Goal: Book appointment/travel/reservation

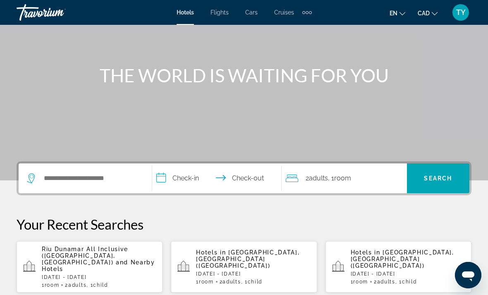
scroll to position [69, 0]
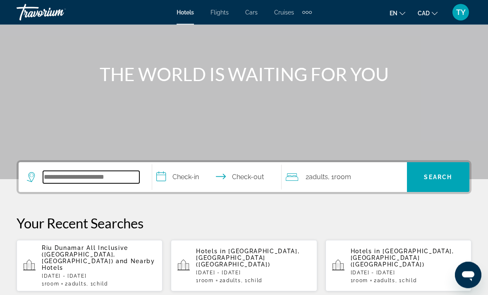
click at [49, 177] on input "Search widget" at bounding box center [91, 177] width 96 height 12
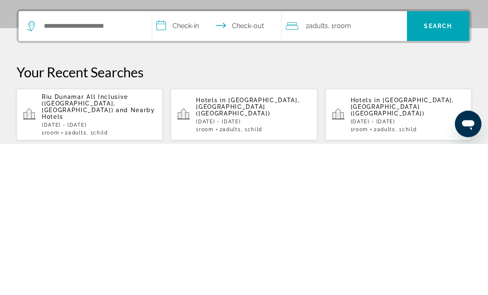
click at [45, 245] on span "Riu Dunamar All Inclusive (Cancun, MX)" at bounding box center [85, 255] width 86 height 20
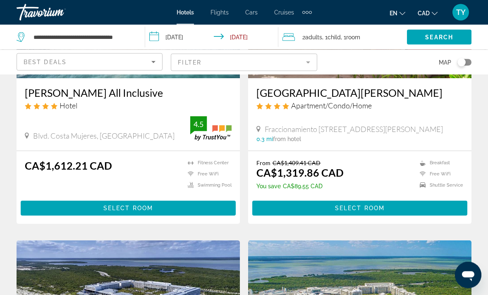
scroll to position [157, 0]
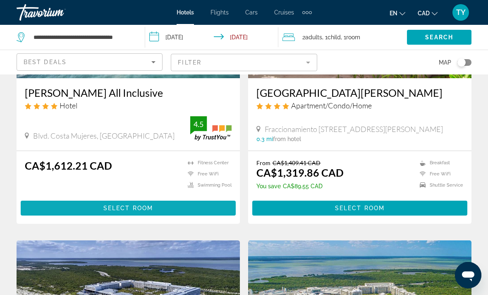
click at [49, 212] on span "Main content" at bounding box center [128, 208] width 215 height 20
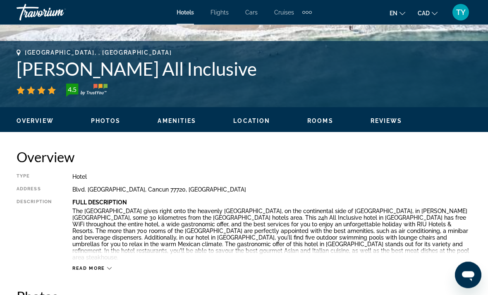
scroll to position [312, 0]
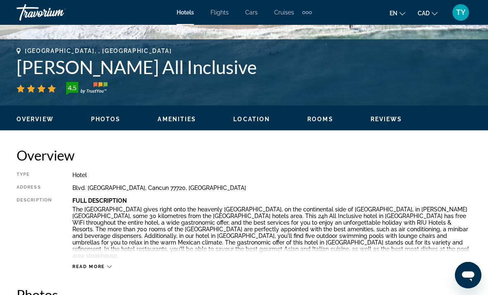
click at [86, 269] on span "Read more" at bounding box center [88, 266] width 33 height 5
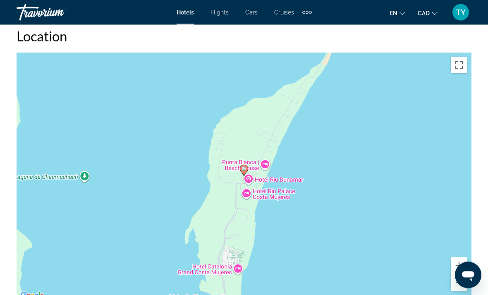
scroll to position [988, 0]
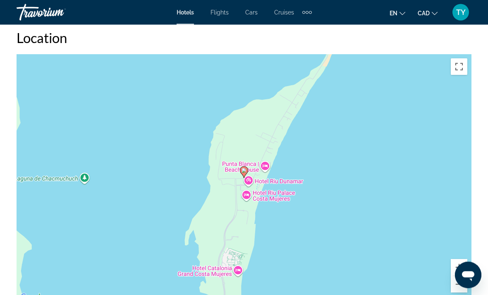
click at [454, 69] on div "To activate drag with keyboard, press Alt + Enter. Once in keyboard drag state,…" at bounding box center [244, 179] width 455 height 248
click at [461, 259] on button "Zoom in" at bounding box center [458, 267] width 17 height 17
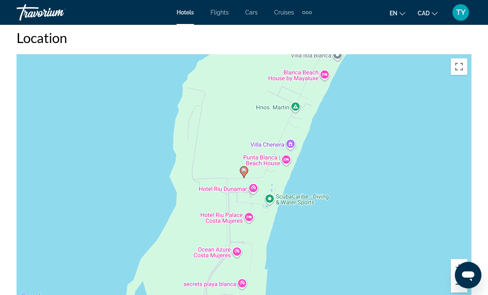
click at [462, 277] on button "Zoom out" at bounding box center [458, 284] width 17 height 17
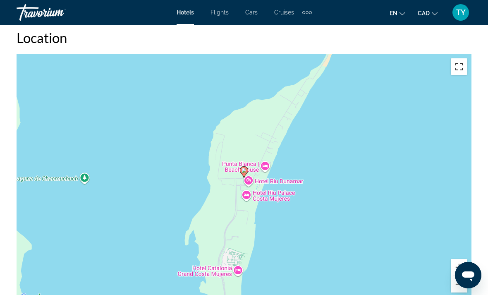
click at [453, 61] on button "Toggle fullscreen view" at bounding box center [458, 66] width 17 height 17
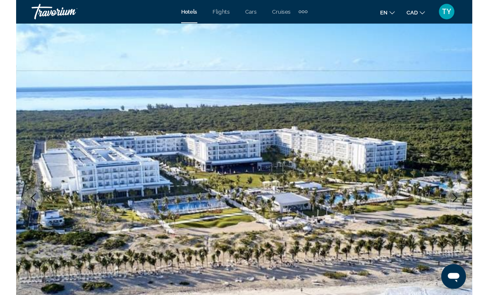
scroll to position [1013, 0]
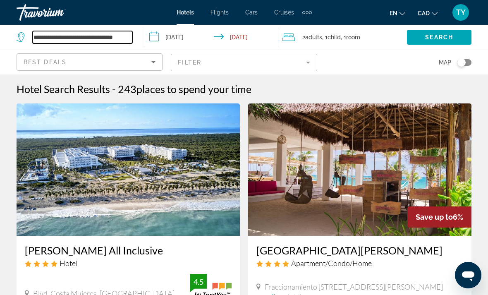
click at [106, 37] on input "**********" at bounding box center [83, 37] width 100 height 12
click at [128, 38] on input "**********" at bounding box center [83, 37] width 100 height 12
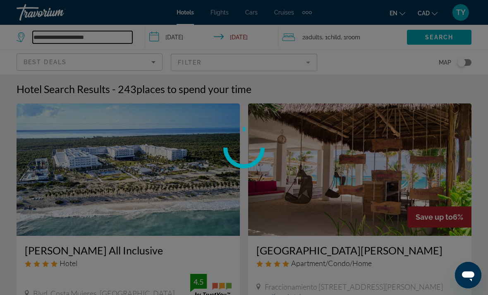
click at [122, 36] on input "**********" at bounding box center [83, 37] width 100 height 12
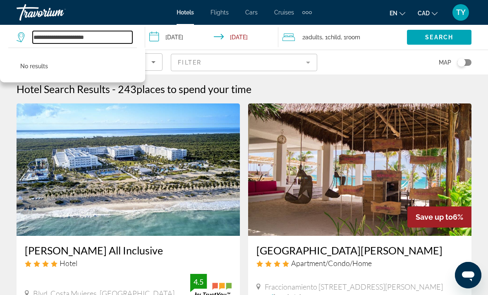
click at [119, 37] on input "**********" at bounding box center [83, 37] width 100 height 12
type input "***"
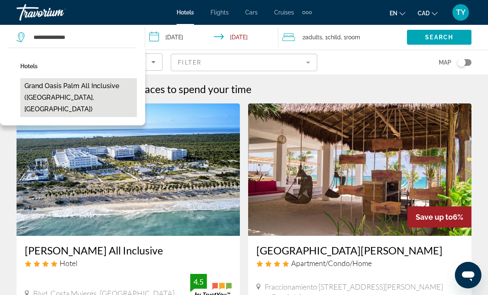
click at [36, 90] on button "Grand Oasis Palm All Inclusive (Cancun, MX)" at bounding box center [78, 97] width 117 height 39
type input "**********"
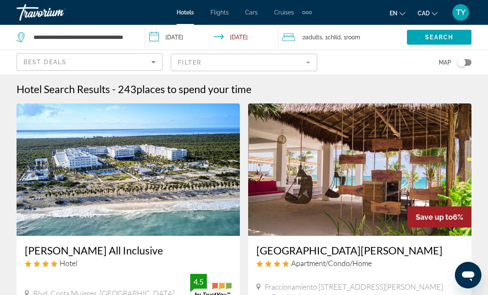
click at [171, 35] on input "**********" at bounding box center [213, 38] width 136 height 27
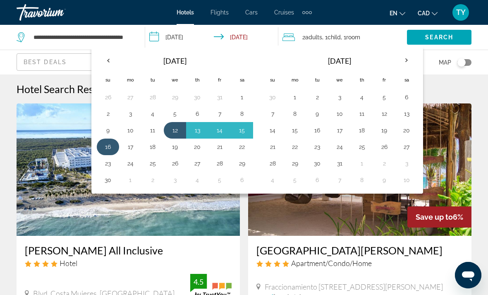
click at [107, 148] on button "16" at bounding box center [107, 147] width 13 height 12
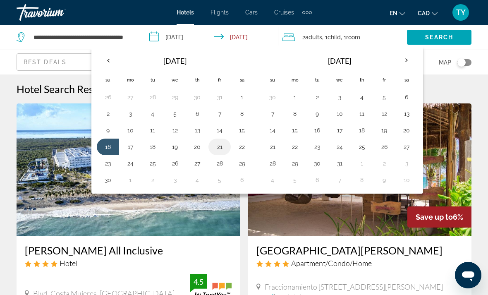
click at [219, 146] on button "21" at bounding box center [219, 147] width 13 height 12
type input "**********"
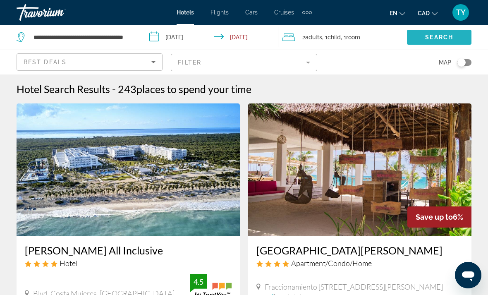
click at [448, 40] on span "Search" at bounding box center [439, 37] width 28 height 7
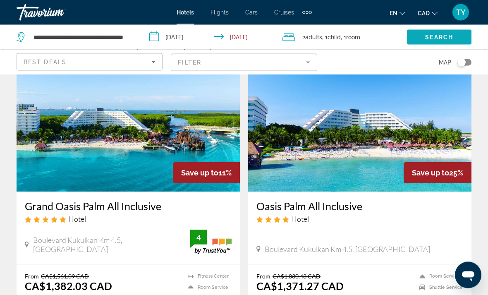
scroll to position [43, 0]
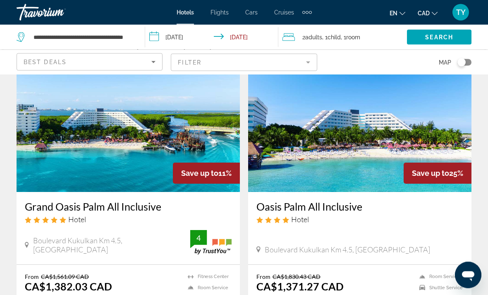
click at [35, 143] on img "Main content" at bounding box center [128, 126] width 223 height 132
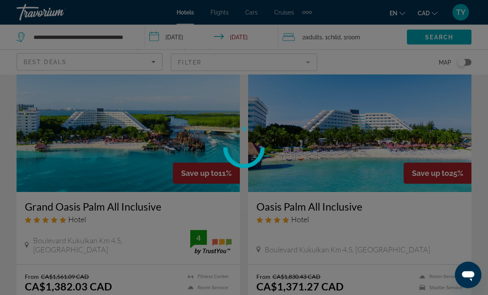
scroll to position [44, 0]
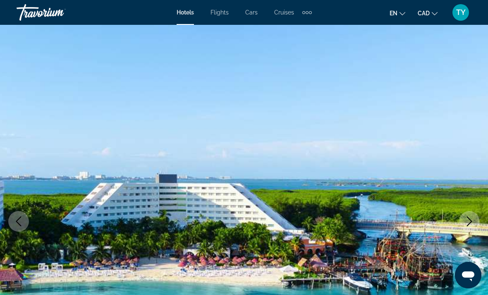
click at [468, 223] on icon "Next image" at bounding box center [469, 221] width 10 height 10
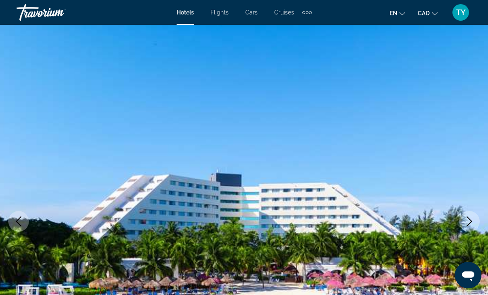
click at [474, 225] on icon "Next image" at bounding box center [469, 221] width 10 height 10
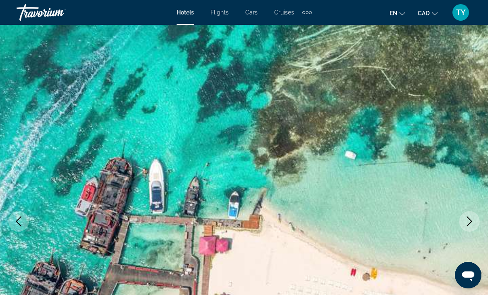
click at [471, 226] on icon "Next image" at bounding box center [469, 221] width 10 height 10
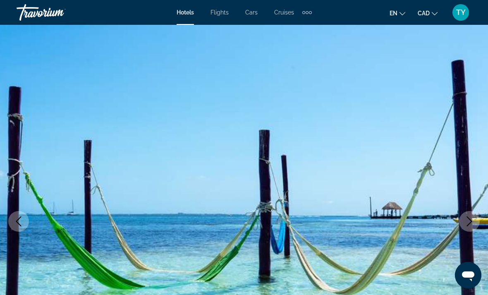
click at [26, 224] on button "Previous image" at bounding box center [18, 221] width 21 height 21
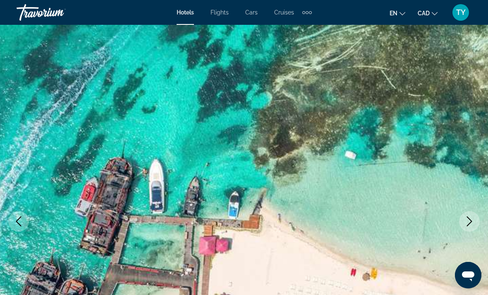
click at [472, 224] on icon "Next image" at bounding box center [469, 221] width 10 height 10
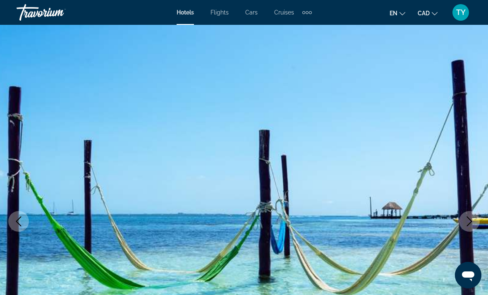
click at [473, 218] on icon "Next image" at bounding box center [469, 221] width 10 height 10
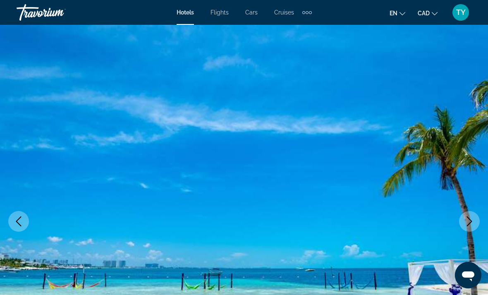
click at [475, 214] on button "Next image" at bounding box center [469, 221] width 21 height 21
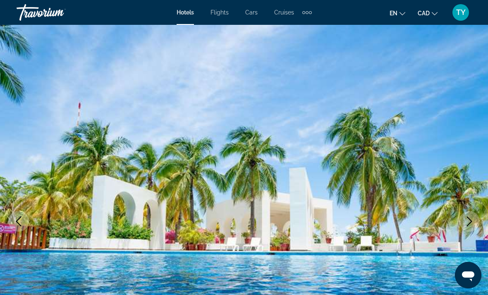
click at [474, 216] on button "Next image" at bounding box center [469, 221] width 21 height 21
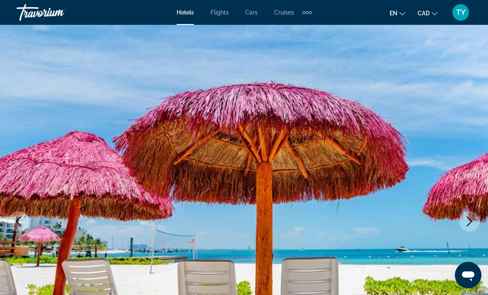
click at [473, 220] on icon "Next image" at bounding box center [469, 221] width 10 height 10
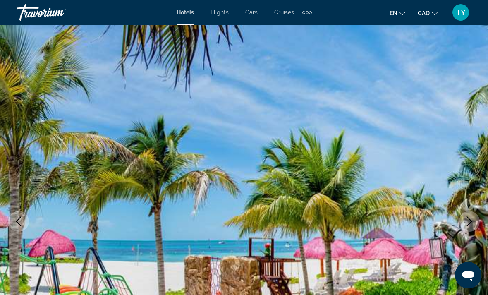
click at [471, 224] on icon "Next image" at bounding box center [469, 221] width 10 height 10
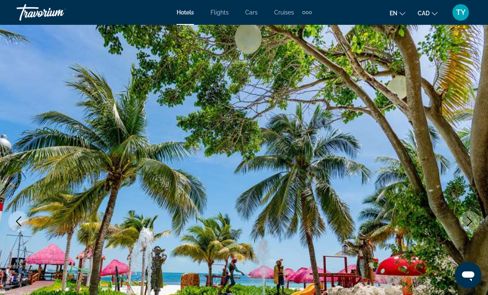
click at [469, 226] on button "Next image" at bounding box center [469, 221] width 21 height 21
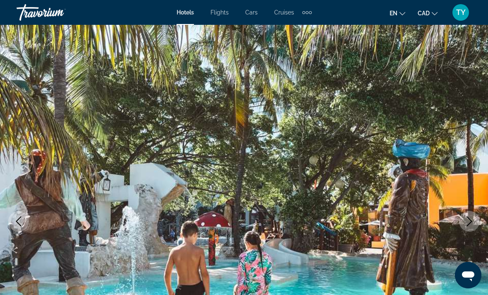
click at [469, 226] on button "Next image" at bounding box center [469, 221] width 21 height 21
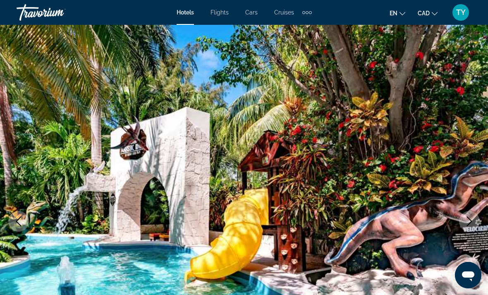
click at [470, 228] on button "Next image" at bounding box center [469, 221] width 21 height 21
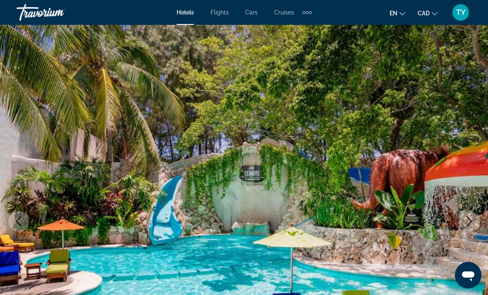
click at [471, 228] on button "Next image" at bounding box center [469, 221] width 21 height 21
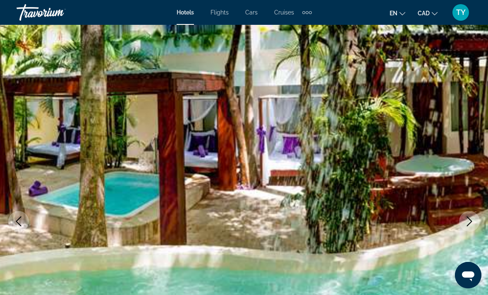
click at [474, 223] on icon "Next image" at bounding box center [469, 221] width 10 height 10
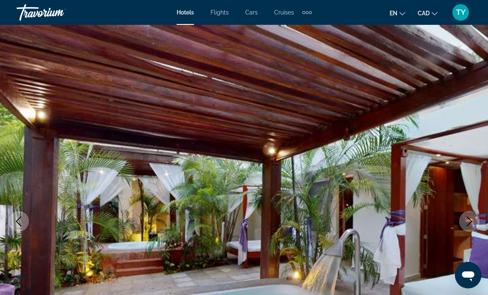
click at [471, 227] on button "Next image" at bounding box center [469, 221] width 21 height 21
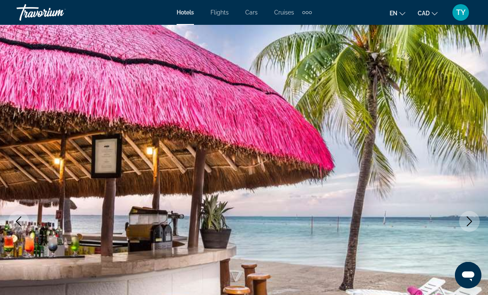
click at [469, 229] on button "Next image" at bounding box center [469, 221] width 21 height 21
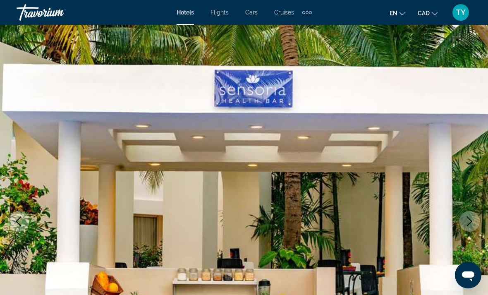
click at [470, 228] on button "Next image" at bounding box center [469, 221] width 21 height 21
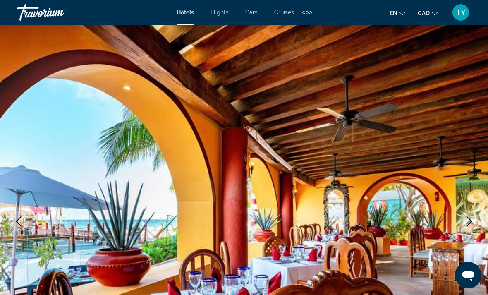
click at [469, 227] on button "Next image" at bounding box center [469, 221] width 21 height 21
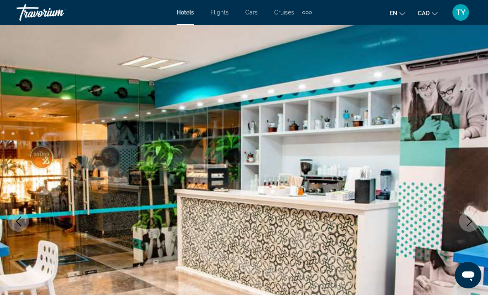
click at [471, 224] on icon "Next image" at bounding box center [469, 221] width 10 height 10
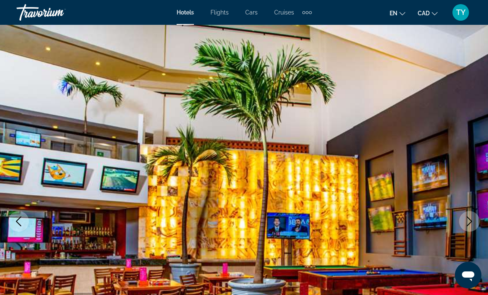
click at [464, 223] on icon "Next image" at bounding box center [469, 221] width 10 height 10
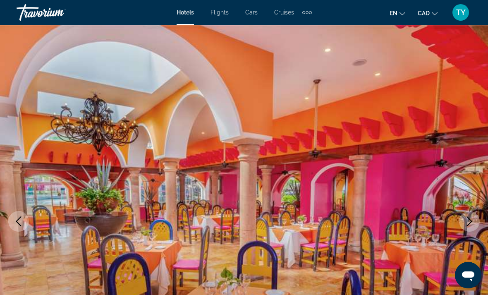
click at [465, 221] on icon "Next image" at bounding box center [469, 221] width 10 height 10
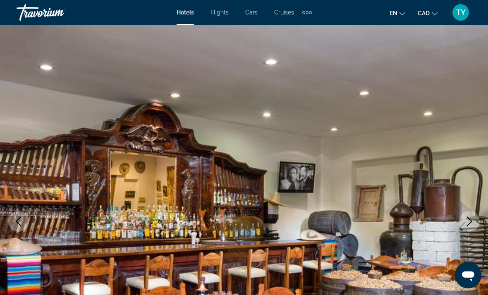
click at [462, 223] on button "Next image" at bounding box center [469, 221] width 21 height 21
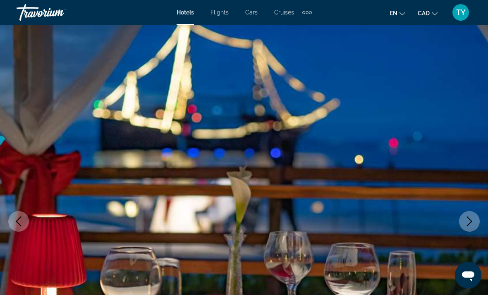
click at [462, 220] on button "Next image" at bounding box center [469, 221] width 21 height 21
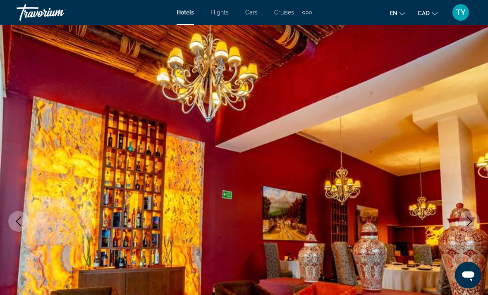
click at [462, 217] on button "Next image" at bounding box center [469, 221] width 21 height 21
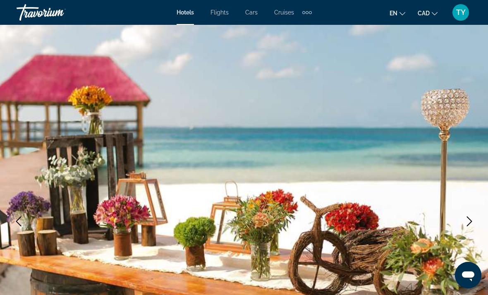
click at [461, 221] on button "Next image" at bounding box center [469, 221] width 21 height 21
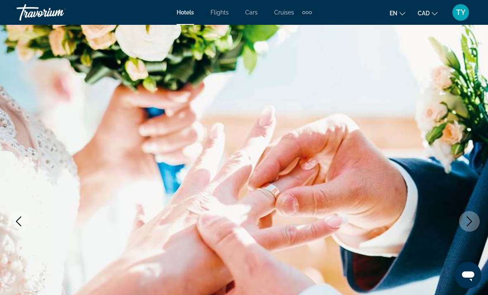
click at [461, 223] on button "Next image" at bounding box center [469, 221] width 21 height 21
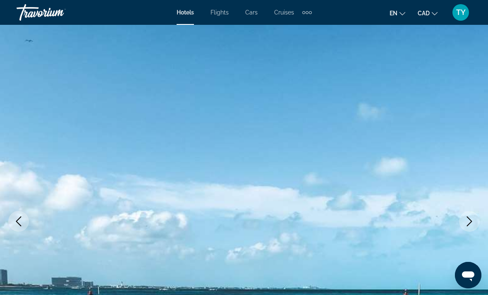
click at [459, 221] on button "Next image" at bounding box center [469, 221] width 21 height 21
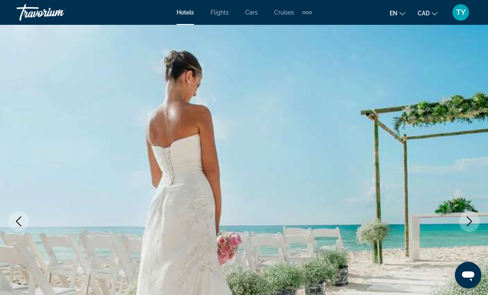
click at [465, 226] on icon "Next image" at bounding box center [469, 221] width 10 height 10
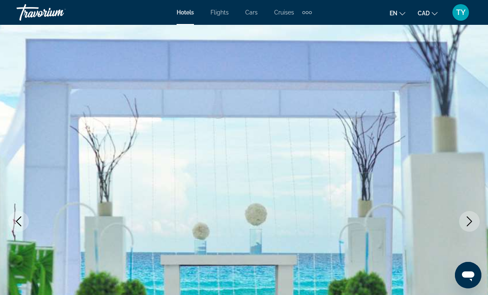
click at [464, 224] on button "Next image" at bounding box center [469, 221] width 21 height 21
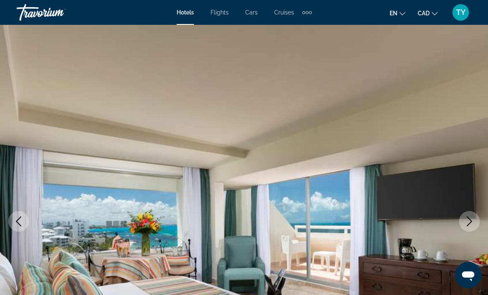
click at [461, 221] on button "Next image" at bounding box center [469, 221] width 21 height 21
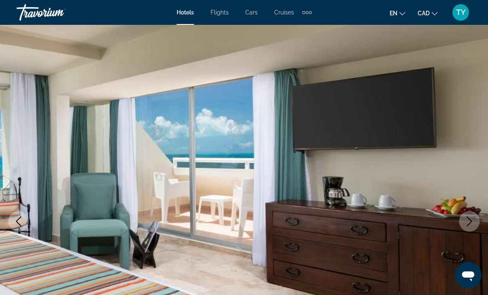
click at [461, 220] on button "Next image" at bounding box center [469, 221] width 21 height 21
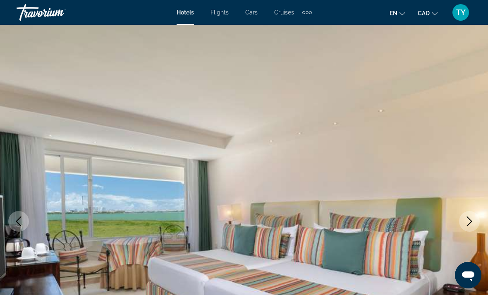
click at [461, 219] on button "Next image" at bounding box center [469, 221] width 21 height 21
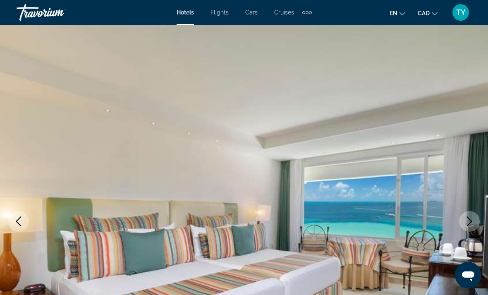
click at [460, 220] on button "Next image" at bounding box center [469, 221] width 21 height 21
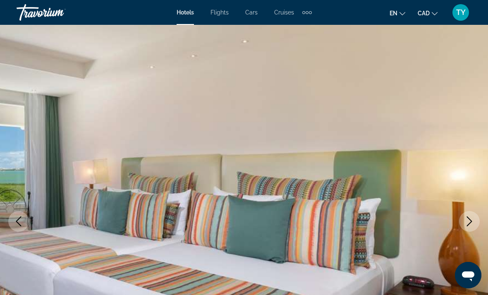
click at [459, 218] on button "Next image" at bounding box center [469, 221] width 21 height 21
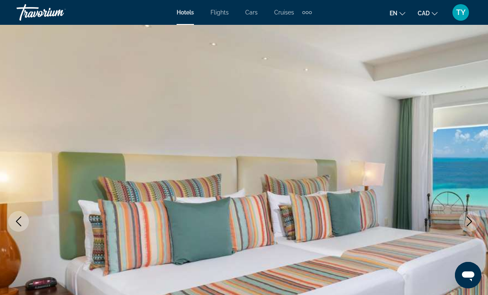
click at [458, 222] on img "Main content" at bounding box center [244, 221] width 488 height 393
click at [468, 222] on icon "Next image" at bounding box center [469, 221] width 10 height 10
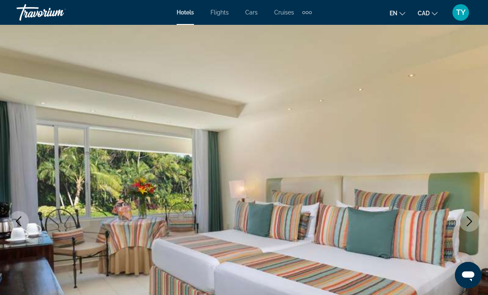
click at [467, 223] on icon "Next image" at bounding box center [469, 221] width 10 height 10
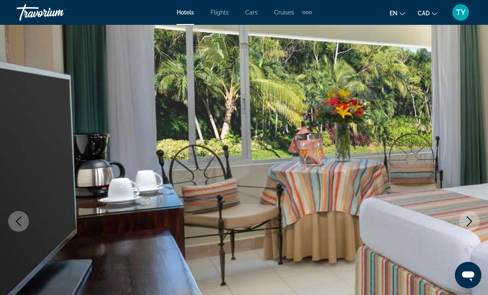
click at [468, 224] on icon "Next image" at bounding box center [469, 221] width 5 height 10
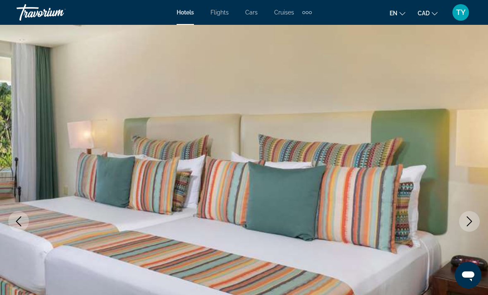
click at [468, 223] on icon "Next image" at bounding box center [469, 221] width 10 height 10
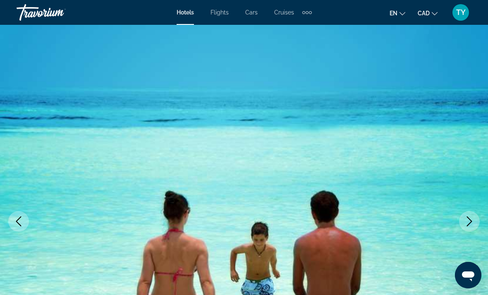
click at [465, 222] on icon "Next image" at bounding box center [469, 221] width 10 height 10
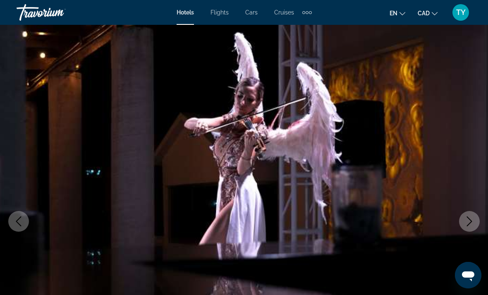
click at [464, 224] on button "Next image" at bounding box center [469, 221] width 21 height 21
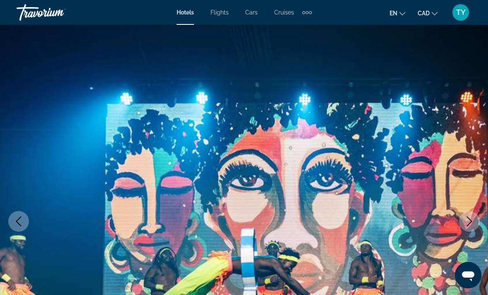
click at [464, 226] on icon "Next image" at bounding box center [469, 221] width 10 height 10
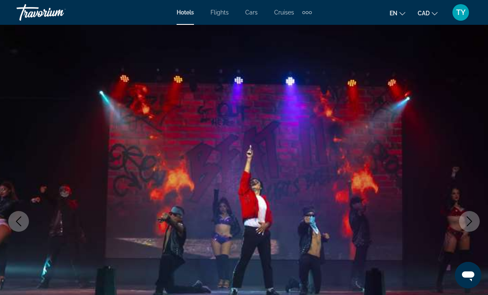
click at [463, 227] on button "Next image" at bounding box center [469, 221] width 21 height 21
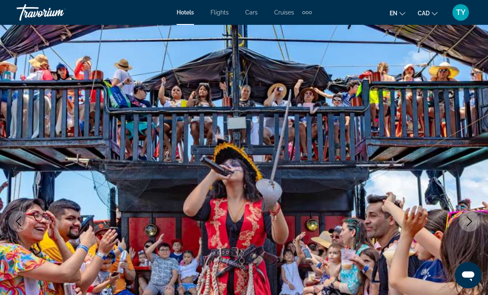
click at [467, 225] on icon "Next image" at bounding box center [469, 221] width 10 height 10
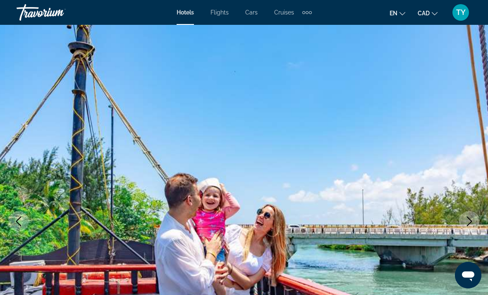
click at [466, 221] on icon "Next image" at bounding box center [469, 221] width 10 height 10
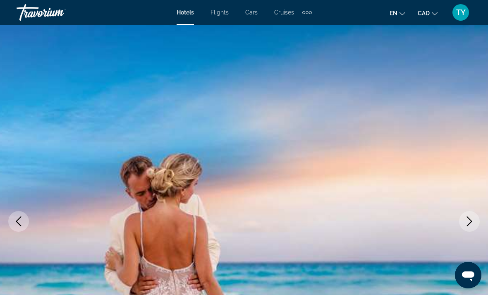
click at [463, 226] on button "Next image" at bounding box center [469, 221] width 21 height 21
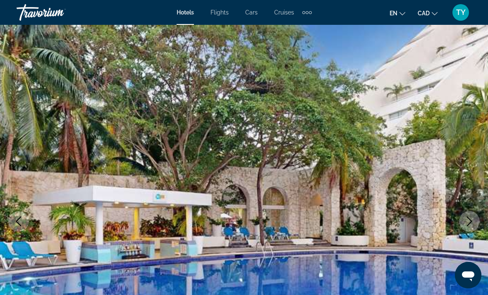
click at [464, 223] on icon "Next image" at bounding box center [469, 221] width 10 height 10
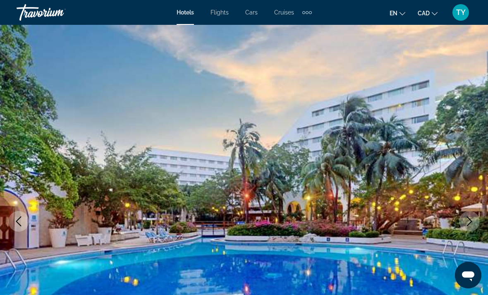
click at [468, 224] on icon "Next image" at bounding box center [469, 221] width 5 height 10
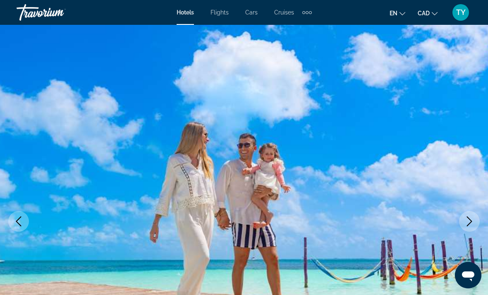
click at [467, 221] on icon "Next image" at bounding box center [469, 221] width 10 height 10
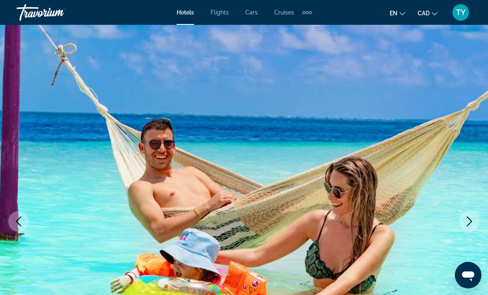
click at [467, 220] on icon "Next image" at bounding box center [469, 221] width 10 height 10
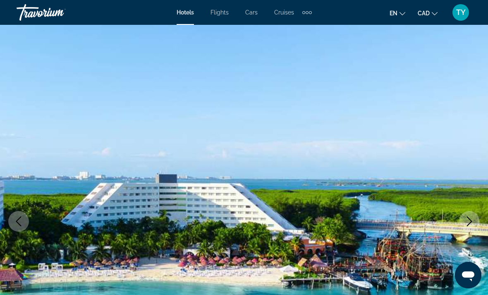
click at [464, 224] on button "Next image" at bounding box center [469, 221] width 21 height 21
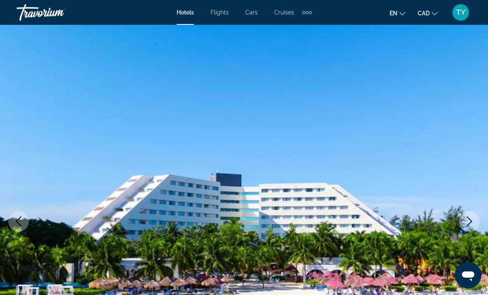
click at [463, 224] on button "Next image" at bounding box center [469, 221] width 21 height 21
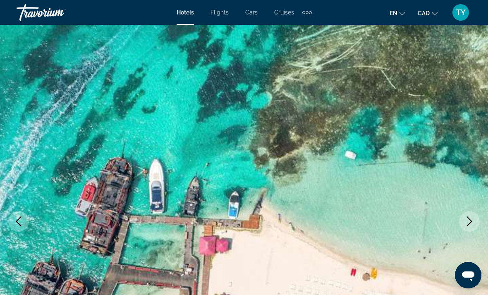
click at [461, 221] on button "Next image" at bounding box center [469, 221] width 21 height 21
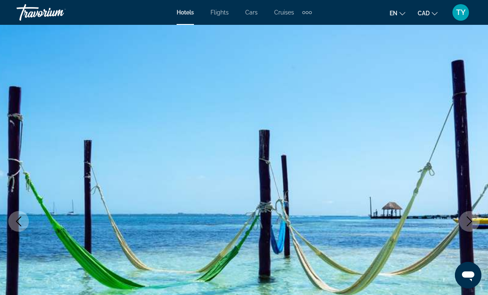
click at [463, 220] on button "Next image" at bounding box center [469, 221] width 21 height 21
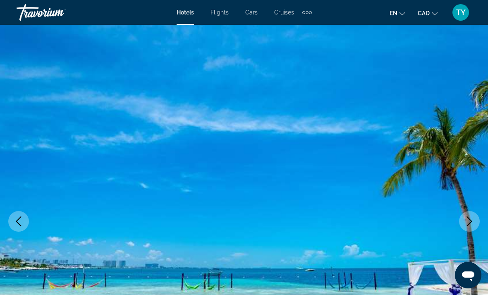
click at [464, 217] on icon "Next image" at bounding box center [469, 221] width 10 height 10
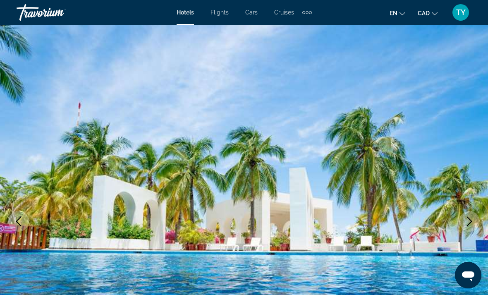
click at [461, 219] on button "Next image" at bounding box center [469, 221] width 21 height 21
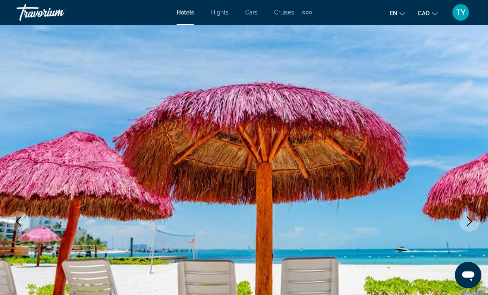
click at [464, 219] on icon "Next image" at bounding box center [469, 221] width 10 height 10
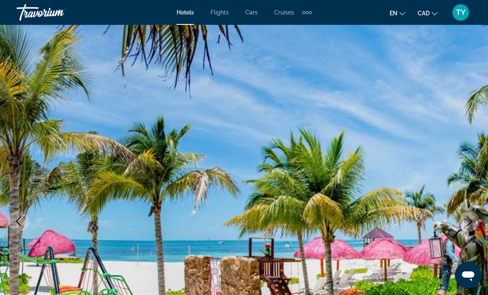
click at [468, 219] on icon "Next image" at bounding box center [469, 221] width 10 height 10
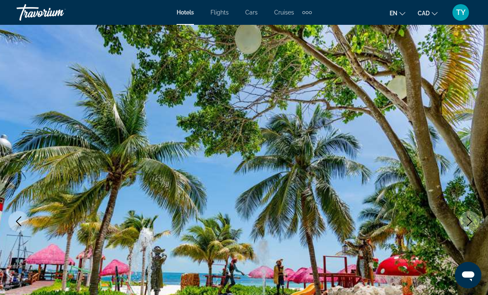
click at [465, 218] on icon "Next image" at bounding box center [469, 221] width 10 height 10
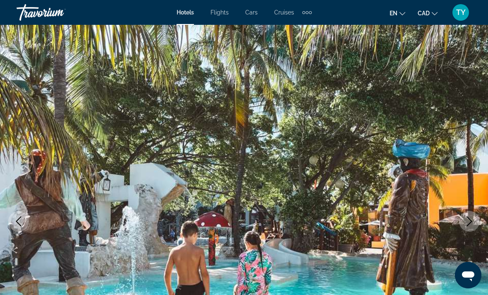
click at [464, 214] on button "Next image" at bounding box center [469, 221] width 21 height 21
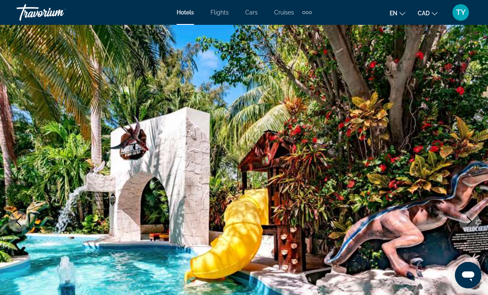
click at [464, 217] on button "Next image" at bounding box center [469, 221] width 21 height 21
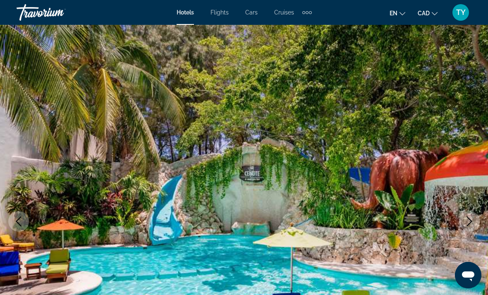
click at [463, 217] on button "Next image" at bounding box center [469, 221] width 21 height 21
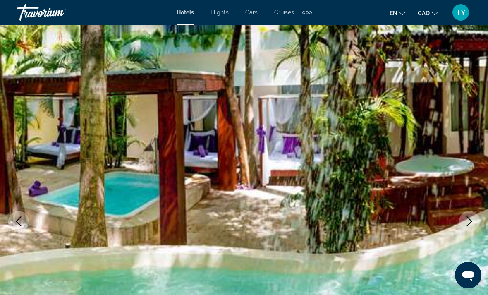
click at [465, 214] on button "Next image" at bounding box center [469, 221] width 21 height 21
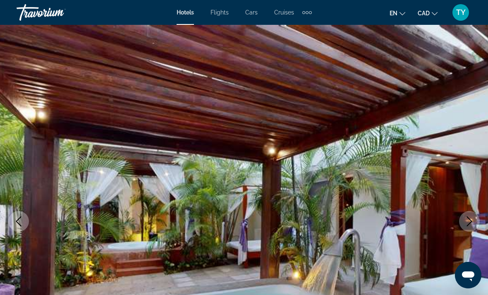
click at [465, 217] on icon "Next image" at bounding box center [469, 221] width 10 height 10
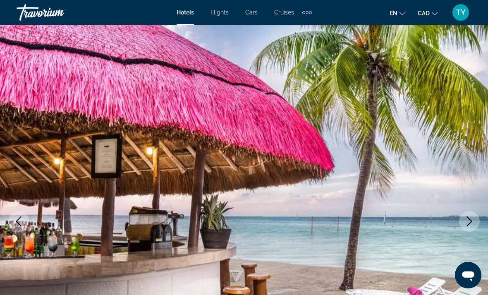
click at [467, 221] on icon "Next image" at bounding box center [469, 221] width 10 height 10
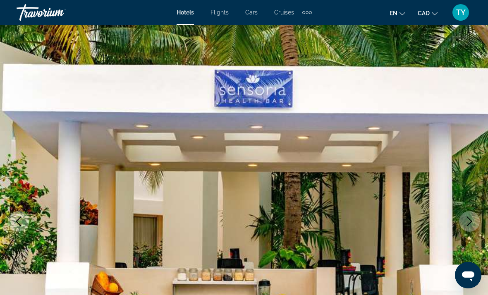
click at [463, 220] on button "Next image" at bounding box center [469, 221] width 21 height 21
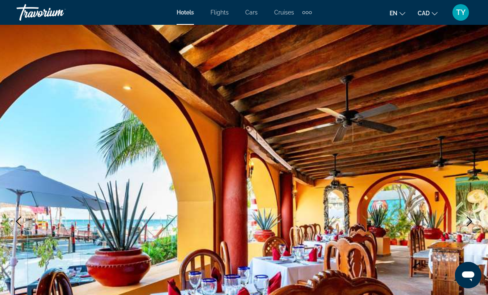
click at [464, 216] on button "Next image" at bounding box center [469, 221] width 21 height 21
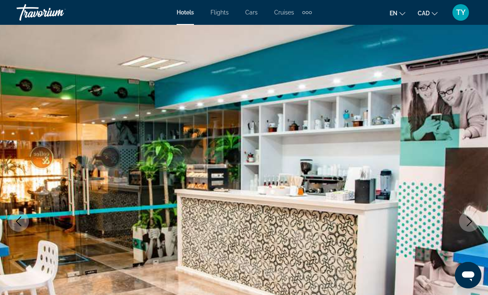
click at [465, 215] on button "Next image" at bounding box center [469, 221] width 21 height 21
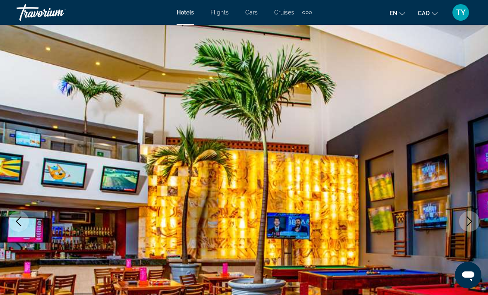
click at [462, 219] on button "Next image" at bounding box center [469, 221] width 21 height 21
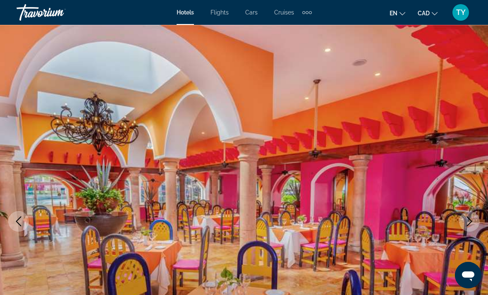
click at [462, 220] on button "Next image" at bounding box center [469, 221] width 21 height 21
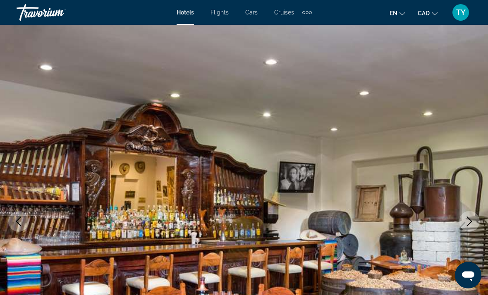
click at [462, 218] on button "Next image" at bounding box center [469, 221] width 21 height 21
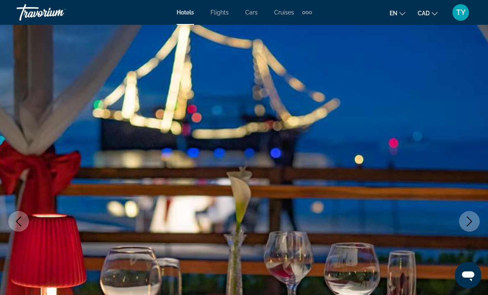
click at [461, 219] on button "Next image" at bounding box center [469, 221] width 21 height 21
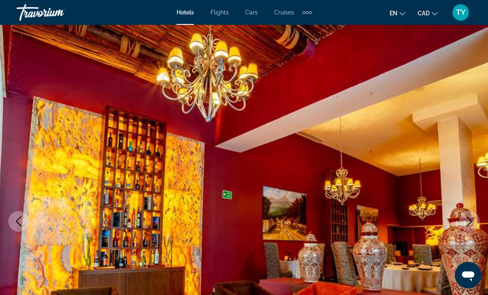
click at [467, 220] on icon "Next image" at bounding box center [469, 221] width 10 height 10
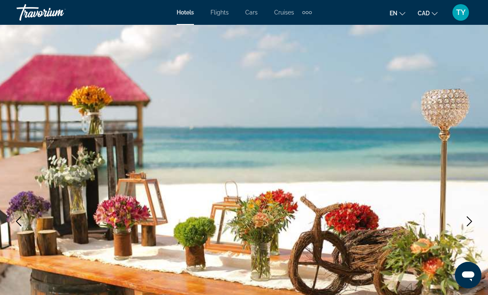
click at [464, 220] on button "Next image" at bounding box center [469, 221] width 21 height 21
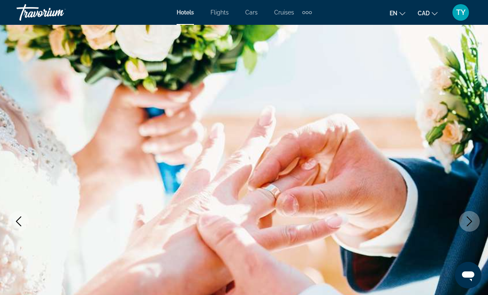
click at [462, 222] on button "Next image" at bounding box center [469, 221] width 21 height 21
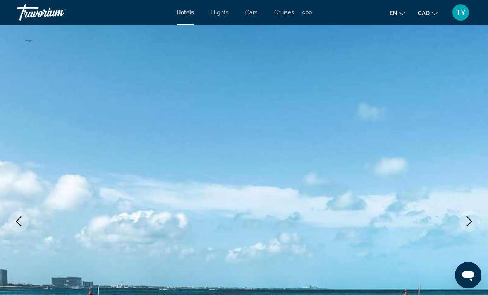
click at [466, 215] on button "Next image" at bounding box center [469, 221] width 21 height 21
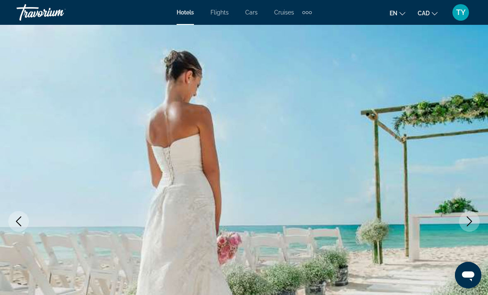
click at [464, 212] on button "Next image" at bounding box center [469, 221] width 21 height 21
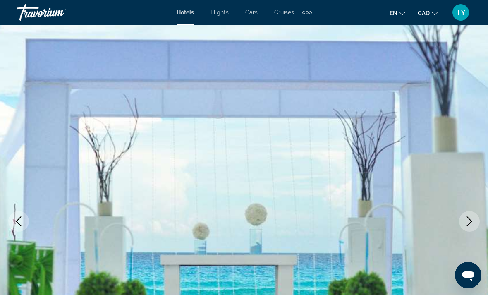
click at [462, 209] on img "Main content" at bounding box center [244, 221] width 488 height 393
click at [474, 221] on button "Next image" at bounding box center [469, 221] width 21 height 21
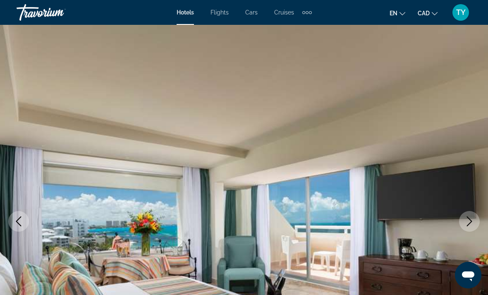
click at [472, 222] on icon "Next image" at bounding box center [469, 221] width 10 height 10
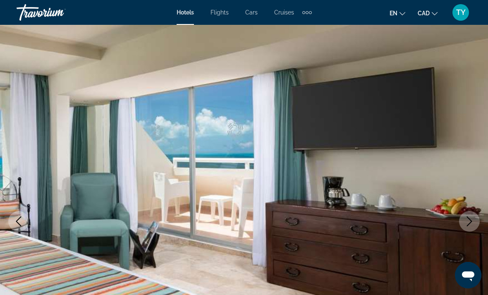
click at [470, 222] on icon "Next image" at bounding box center [469, 221] width 5 height 10
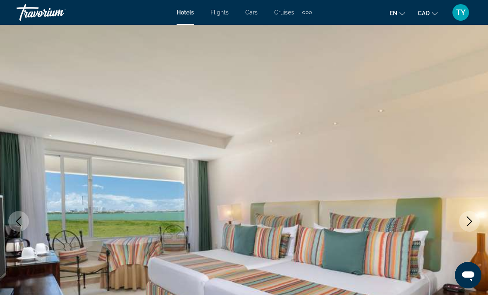
click at [469, 221] on icon "Next image" at bounding box center [469, 221] width 10 height 10
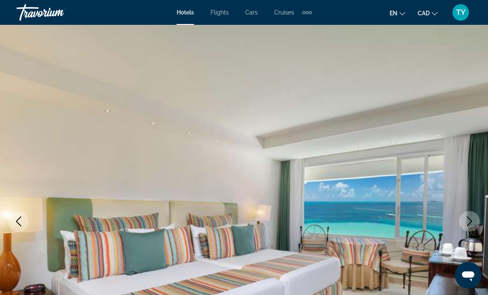
click at [469, 221] on icon "Next image" at bounding box center [469, 221] width 10 height 10
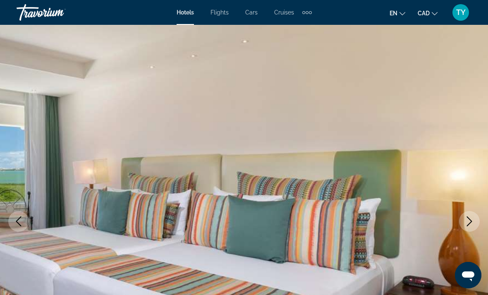
click at [468, 221] on icon "Next image" at bounding box center [469, 221] width 10 height 10
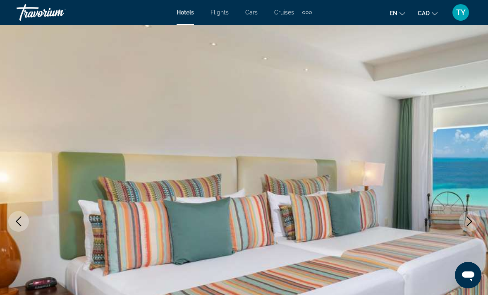
click at [467, 220] on icon "Next image" at bounding box center [469, 221] width 10 height 10
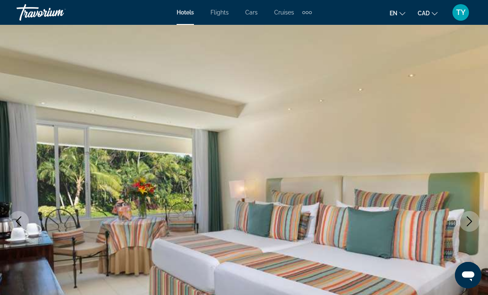
click at [467, 219] on icon "Next image" at bounding box center [469, 221] width 10 height 10
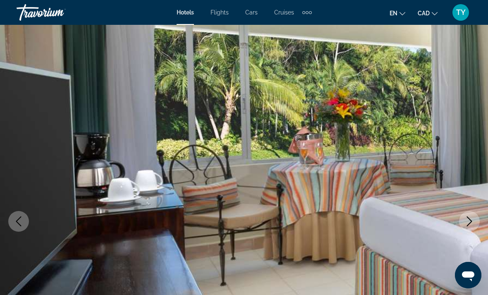
click at [467, 217] on icon "Next image" at bounding box center [469, 221] width 5 height 10
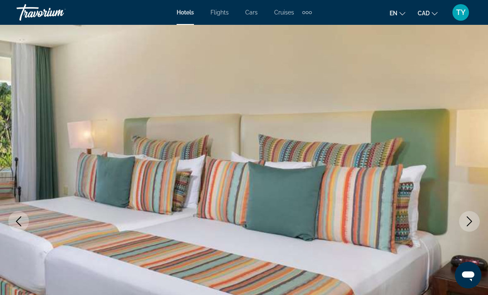
click at [467, 219] on icon "Next image" at bounding box center [469, 221] width 10 height 10
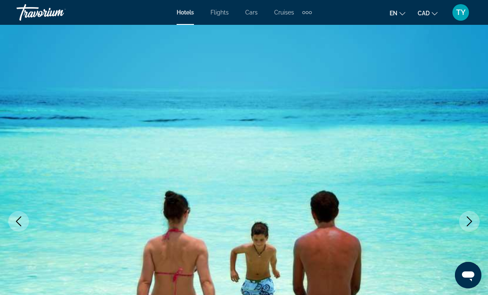
click at [466, 220] on icon "Next image" at bounding box center [469, 221] width 10 height 10
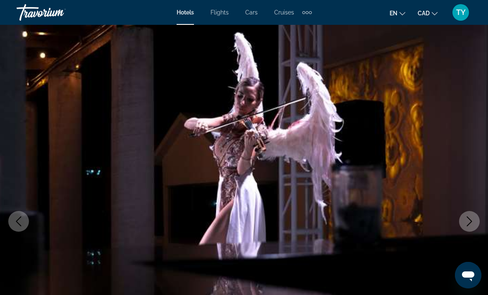
click at [466, 219] on icon "Next image" at bounding box center [469, 221] width 10 height 10
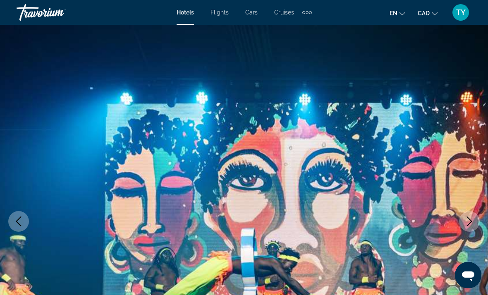
click at [466, 219] on icon "Next image" at bounding box center [469, 221] width 10 height 10
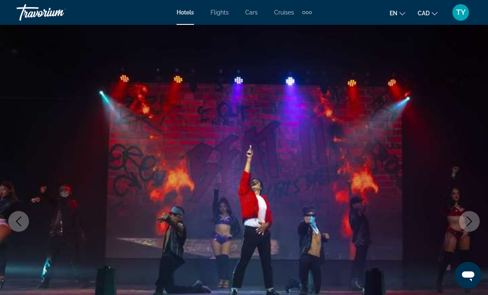
click at [465, 219] on icon "Next image" at bounding box center [469, 221] width 10 height 10
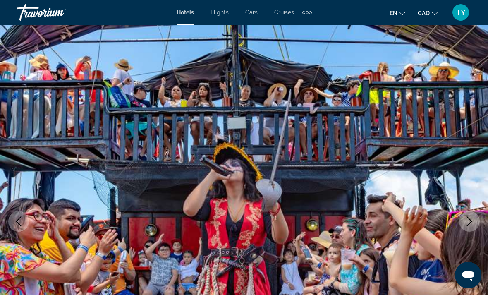
click at [464, 219] on button "Next image" at bounding box center [469, 221] width 21 height 21
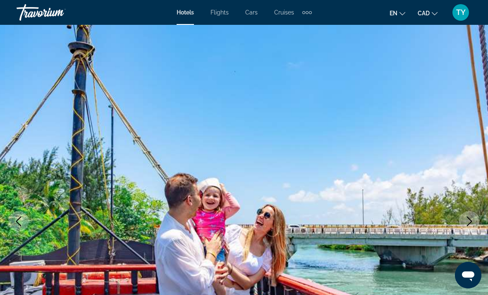
click at [464, 219] on icon "Next image" at bounding box center [469, 221] width 10 height 10
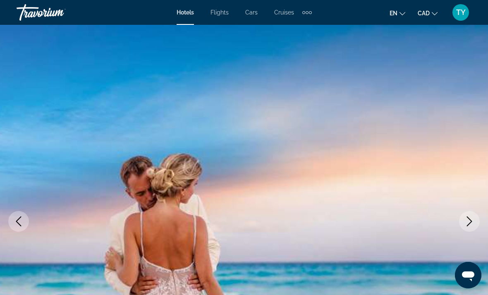
click at [464, 217] on button "Next image" at bounding box center [469, 221] width 21 height 21
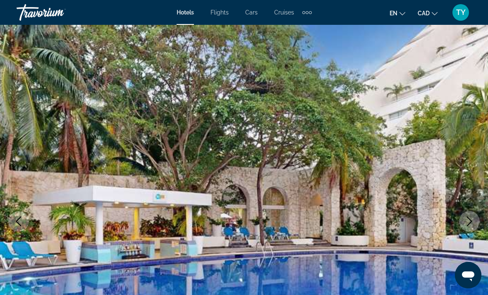
click at [462, 216] on button "Next image" at bounding box center [469, 221] width 21 height 21
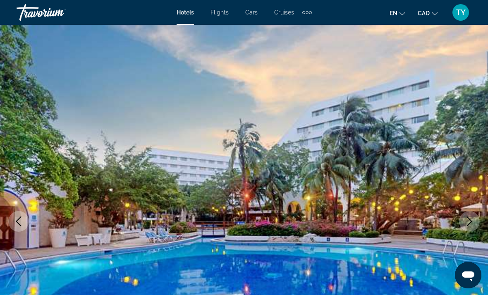
click at [461, 219] on button "Next image" at bounding box center [469, 221] width 21 height 21
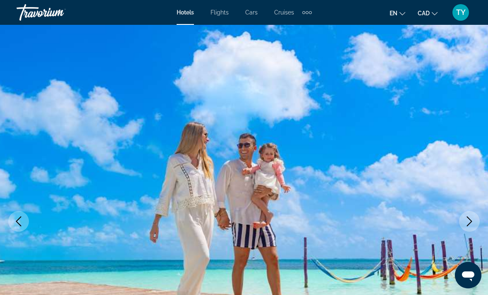
click at [461, 219] on button "Next image" at bounding box center [469, 221] width 21 height 21
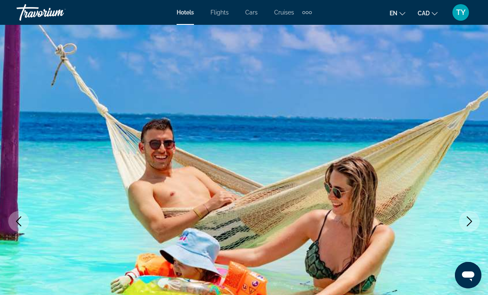
click at [460, 217] on button "Next image" at bounding box center [469, 221] width 21 height 21
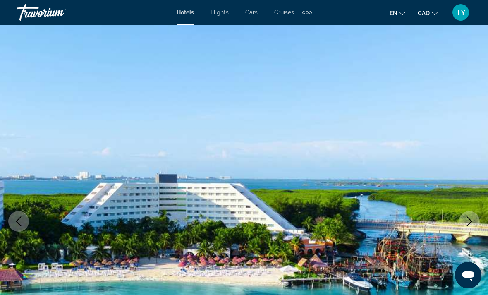
click at [462, 217] on button "Next image" at bounding box center [469, 221] width 21 height 21
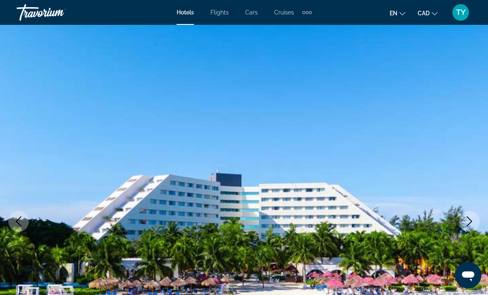
click at [463, 224] on button "Next image" at bounding box center [469, 221] width 21 height 21
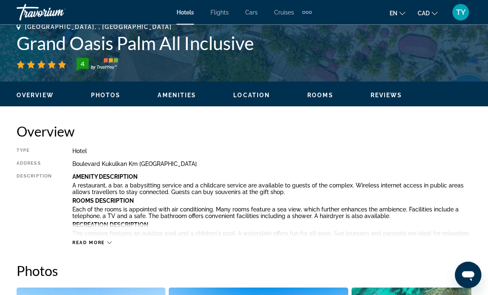
scroll to position [346, 0]
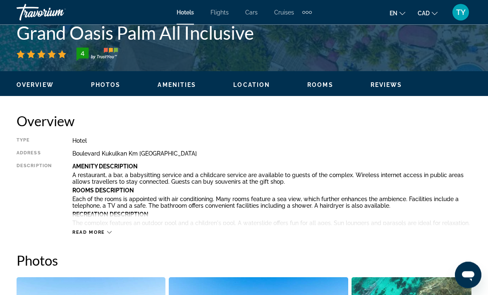
click at [77, 234] on span "Read more" at bounding box center [88, 232] width 33 height 5
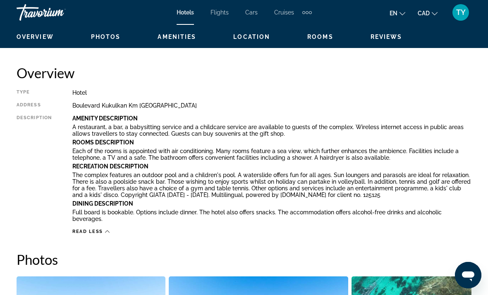
scroll to position [395, 0]
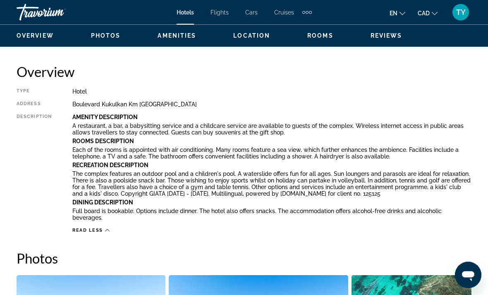
click at [79, 228] on span "Read less" at bounding box center [87, 230] width 31 height 5
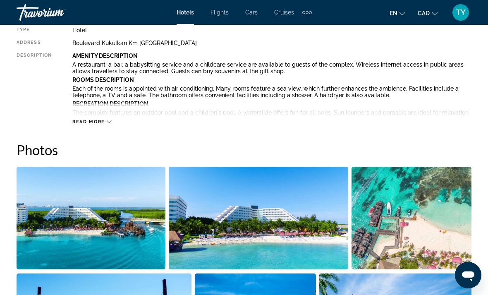
scroll to position [456, 0]
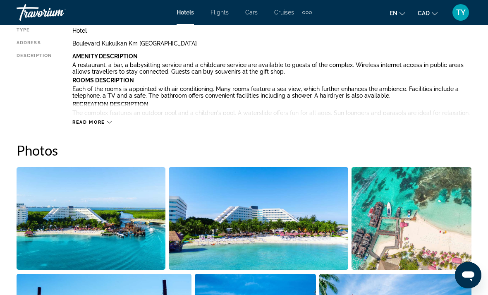
click at [81, 120] on span "Read more" at bounding box center [88, 121] width 33 height 5
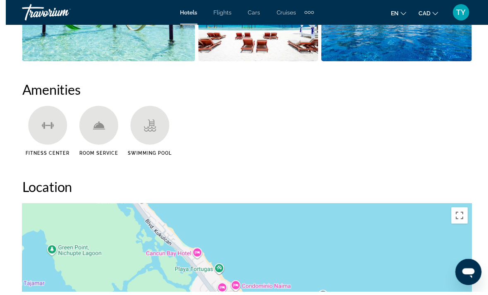
scroll to position [918, 0]
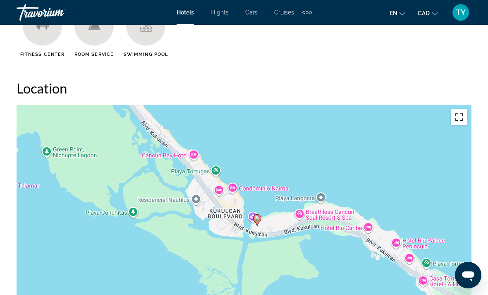
click at [461, 111] on button "Toggle fullscreen view" at bounding box center [458, 117] width 17 height 17
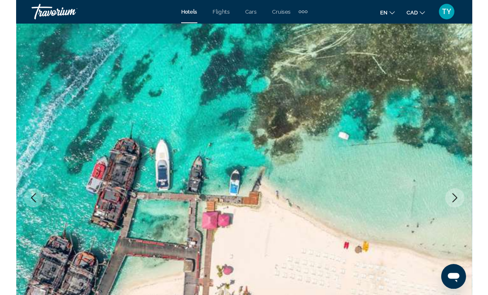
scroll to position [993, 0]
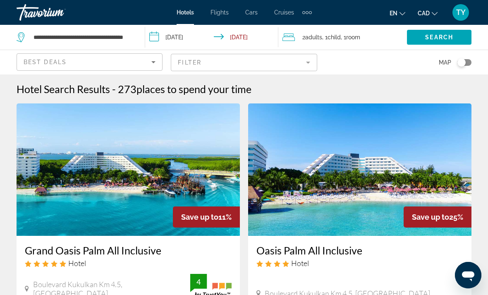
click at [138, 35] on app-destination-search "**********" at bounding box center [72, 37] width 145 height 25
click at [138, 38] on app-destination-search "**********" at bounding box center [72, 37] width 145 height 25
click at [124, 38] on input "**********" at bounding box center [83, 37] width 100 height 12
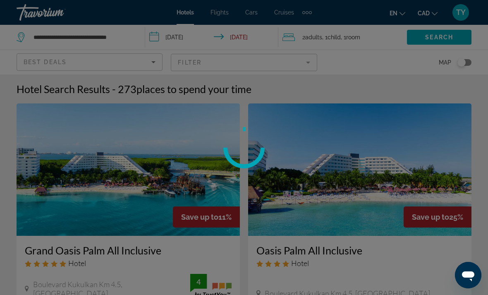
click at [127, 35] on div at bounding box center [244, 147] width 488 height 295
click at [131, 33] on div at bounding box center [244, 147] width 488 height 295
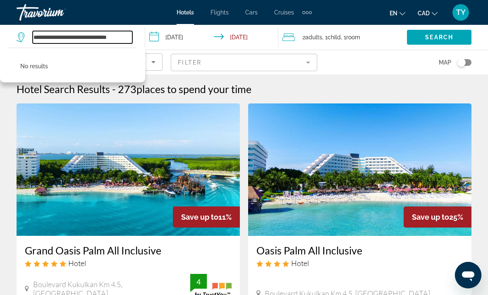
click at [129, 37] on input "**********" at bounding box center [83, 37] width 100 height 12
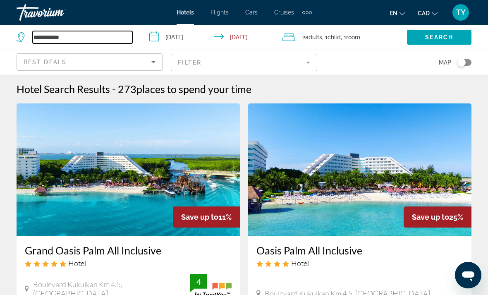
click at [72, 38] on input "**********" at bounding box center [83, 37] width 100 height 12
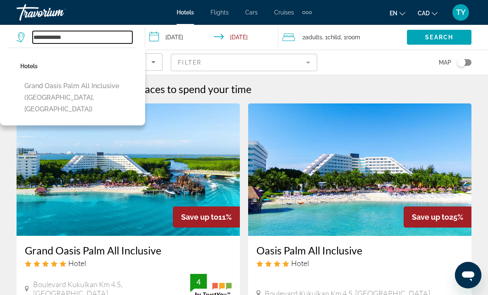
type input "**********"
click at [333, 93] on div "Hotel Search Results - 270 places to spend your time" at bounding box center [244, 89] width 455 height 12
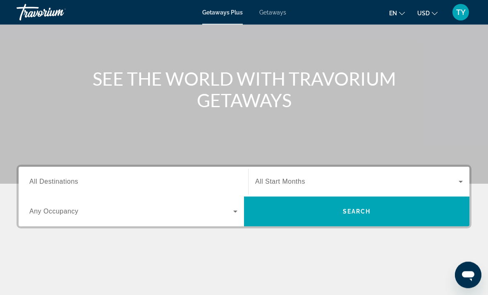
scroll to position [63, 0]
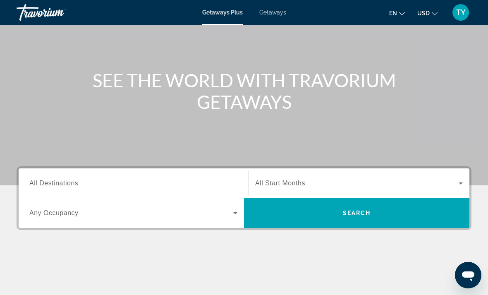
click at [29, 183] on span "All Destinations" at bounding box center [53, 182] width 49 height 7
click at [29, 183] on input "Destination All Destinations" at bounding box center [133, 184] width 208 height 10
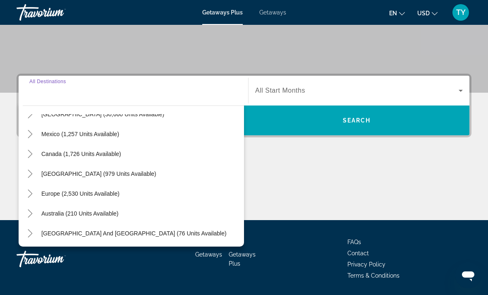
scroll to position [35, 0]
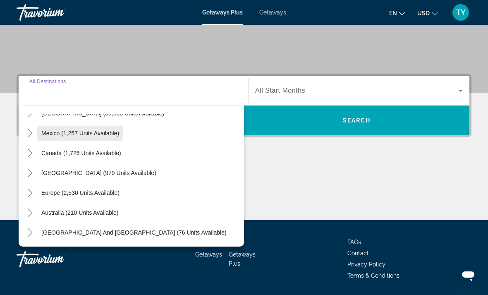
click at [48, 136] on span "Search widget" at bounding box center [80, 133] width 86 height 20
type input "**********"
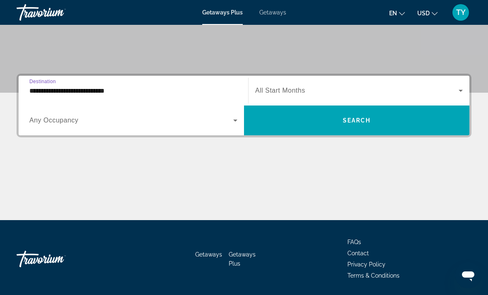
click at [458, 92] on icon "Search widget" at bounding box center [460, 91] width 10 height 10
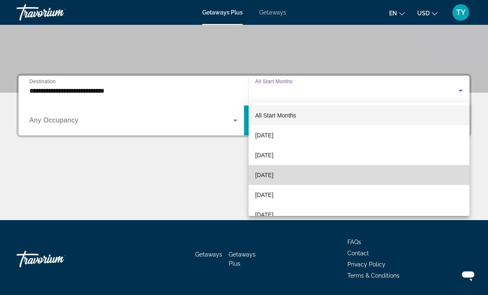
click at [429, 167] on mat-option "[DATE]" at bounding box center [358, 175] width 221 height 20
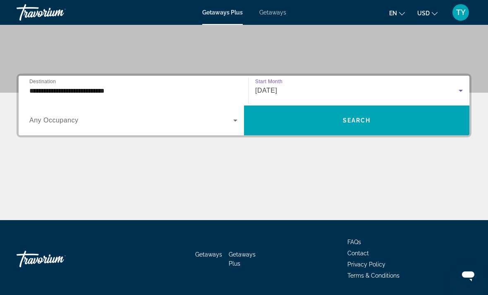
click at [234, 117] on icon "Search widget" at bounding box center [235, 120] width 10 height 10
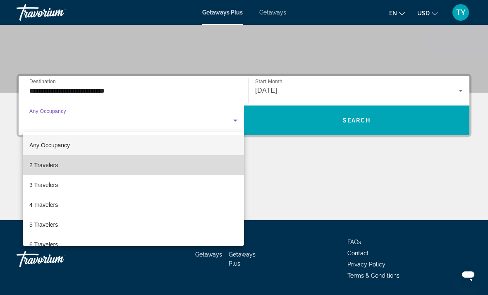
click at [34, 165] on span "2 Travelers" at bounding box center [43, 165] width 29 height 10
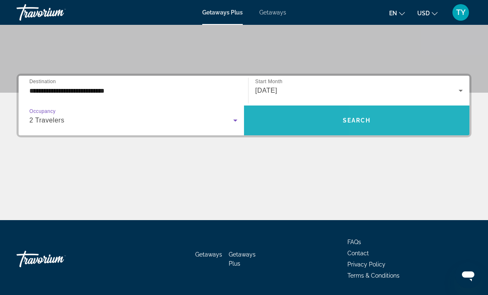
click at [435, 124] on span "Search widget" at bounding box center [356, 120] width 225 height 20
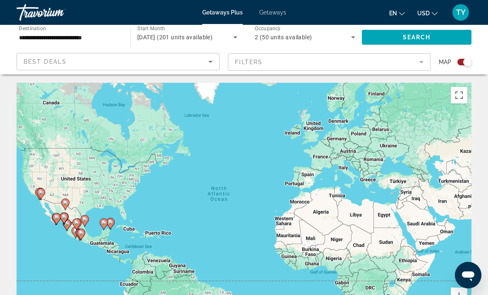
click at [427, 12] on span "USD" at bounding box center [423, 13] width 12 height 7
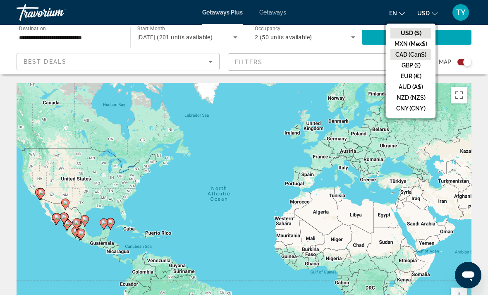
click at [421, 54] on button "CAD (Can$)" at bounding box center [410, 54] width 41 height 11
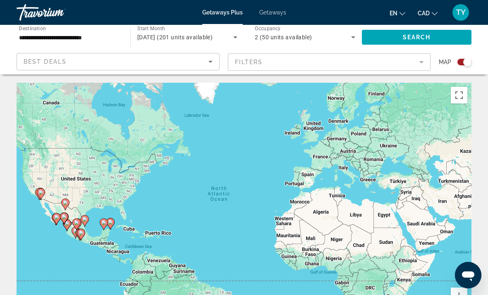
click at [210, 63] on icon "Sort by" at bounding box center [210, 62] width 4 height 2
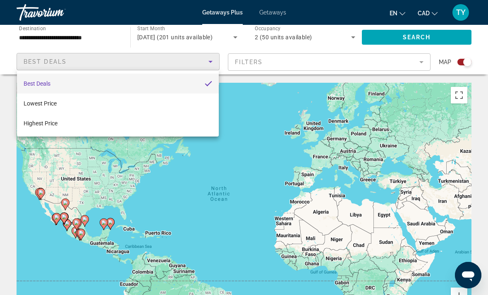
click at [420, 63] on div at bounding box center [244, 147] width 488 height 295
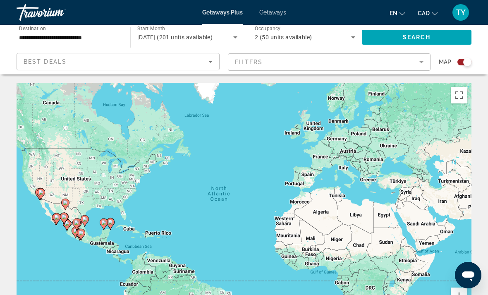
click at [418, 62] on mat-form-field "Filters" at bounding box center [329, 61] width 203 height 17
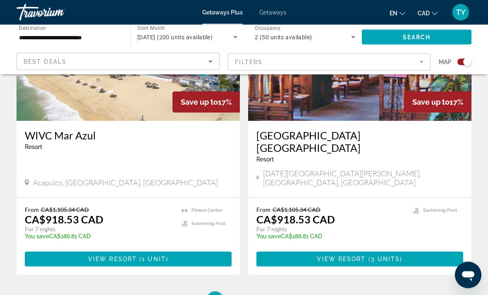
scroll to position [1871, 0]
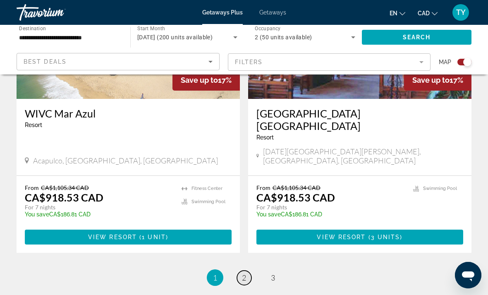
click at [245, 273] on span "2" at bounding box center [244, 277] width 4 height 9
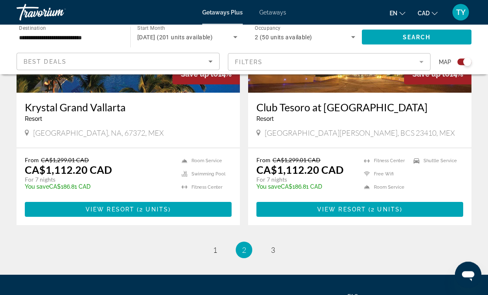
scroll to position [1871, 0]
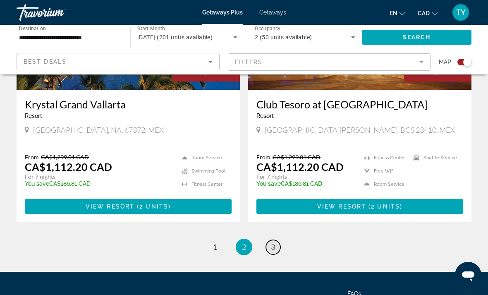
click at [275, 240] on link "page 3" at bounding box center [273, 247] width 14 height 14
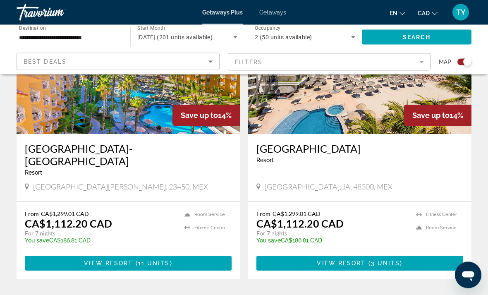
scroll to position [358, 0]
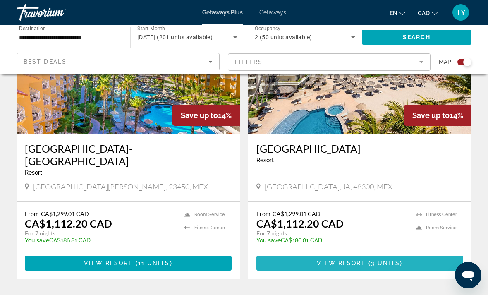
click at [428, 254] on span "Main content" at bounding box center [359, 263] width 207 height 20
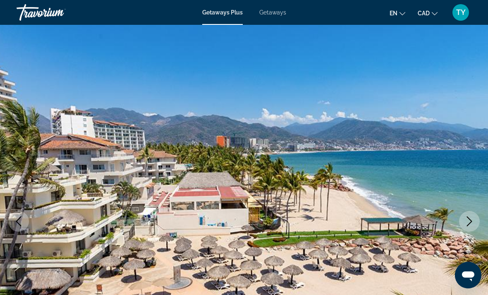
click at [474, 224] on icon "Next image" at bounding box center [469, 221] width 10 height 10
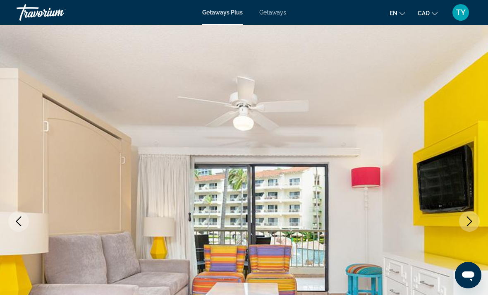
click at [473, 217] on icon "Next image" at bounding box center [469, 221] width 10 height 10
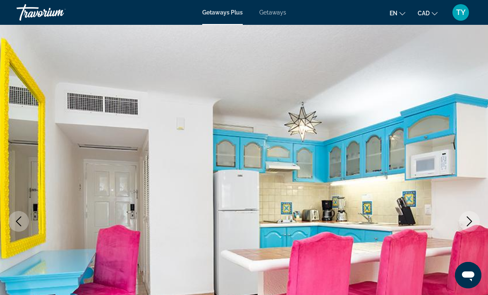
click at [472, 217] on icon "Next image" at bounding box center [469, 221] width 10 height 10
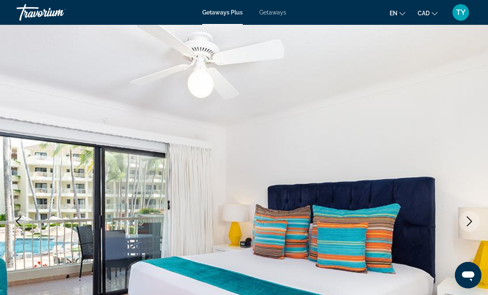
click at [469, 224] on icon "Next image" at bounding box center [469, 221] width 10 height 10
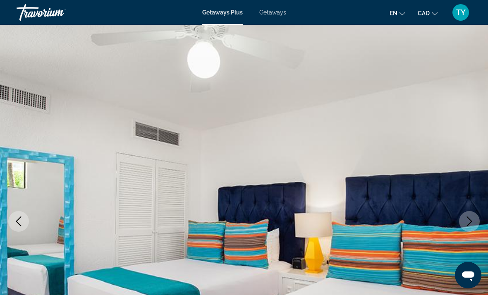
click at [471, 224] on icon "Next image" at bounding box center [469, 221] width 10 height 10
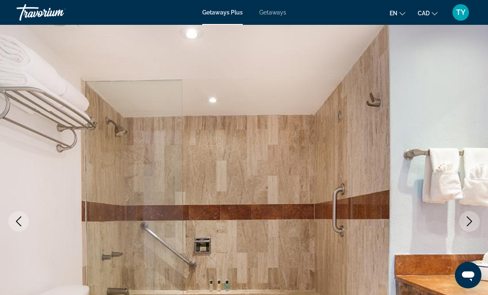
click at [472, 218] on icon "Next image" at bounding box center [469, 221] width 10 height 10
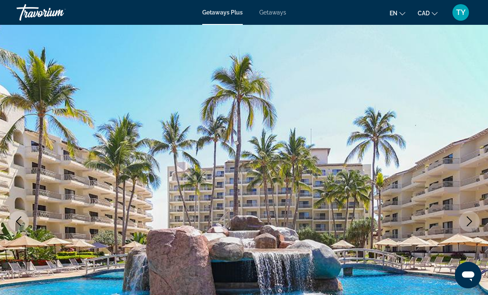
click at [474, 220] on icon "Next image" at bounding box center [469, 221] width 10 height 10
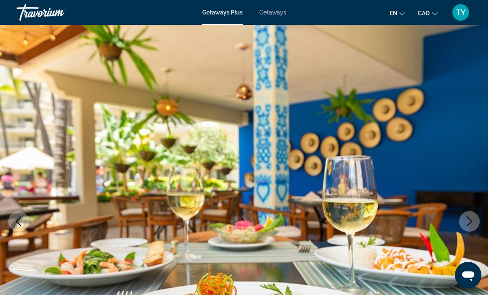
click at [475, 216] on button "Next image" at bounding box center [469, 221] width 21 height 21
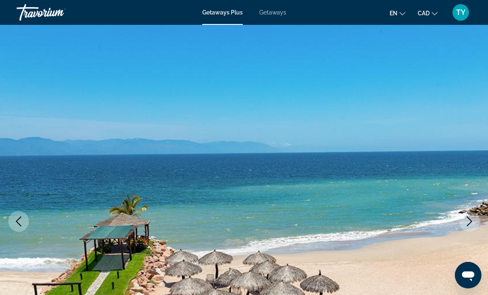
click at [473, 220] on icon "Next image" at bounding box center [469, 221] width 10 height 10
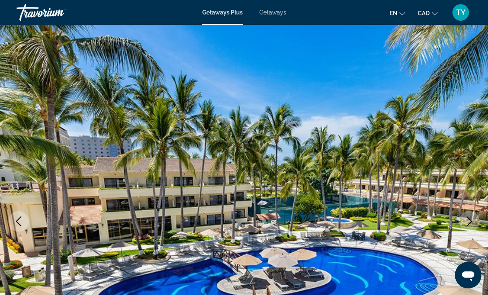
click at [468, 223] on icon "Next image" at bounding box center [469, 221] width 10 height 10
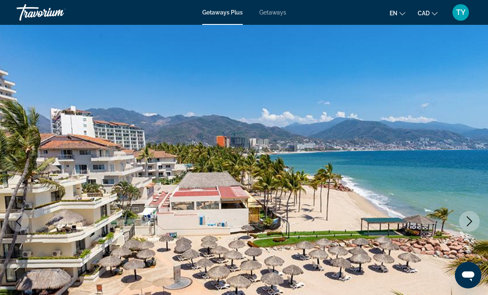
click at [475, 217] on button "Next image" at bounding box center [469, 221] width 21 height 21
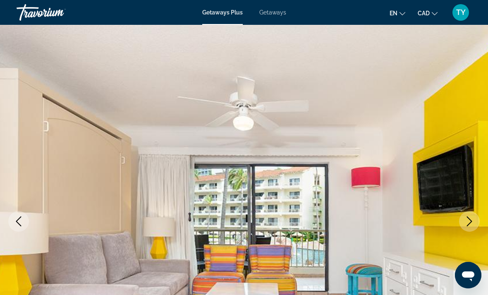
click at [474, 224] on button "Next image" at bounding box center [469, 221] width 21 height 21
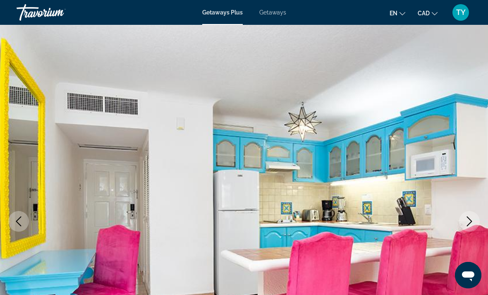
click at [474, 221] on icon "Next image" at bounding box center [469, 221] width 10 height 10
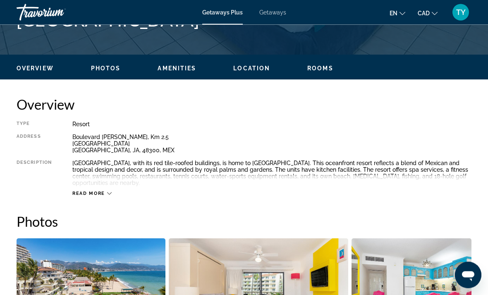
scroll to position [363, 0]
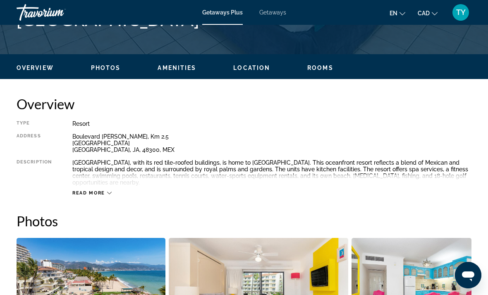
click at [76, 190] on span "Read more" at bounding box center [88, 192] width 33 height 5
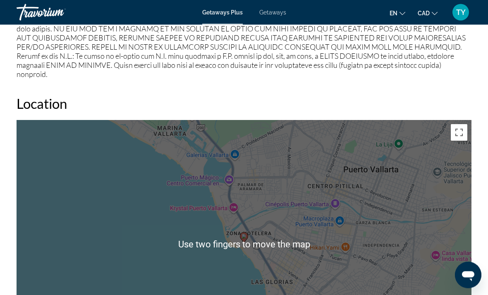
scroll to position [1223, 0]
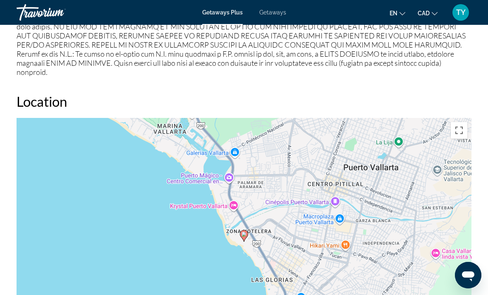
click at [452, 118] on div "To activate drag with keyboard, press Alt + Enter. Once in keyboard drag state,…" at bounding box center [244, 242] width 455 height 248
click at [457, 122] on button "Toggle fullscreen view" at bounding box center [458, 130] width 17 height 17
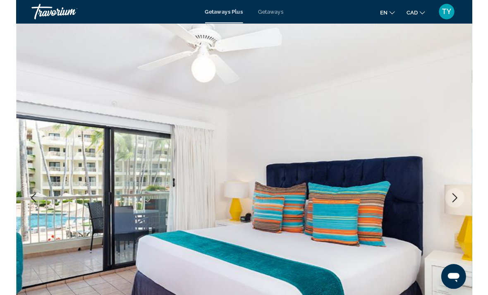
scroll to position [1290, 0]
